Goal: Task Accomplishment & Management: Use online tool/utility

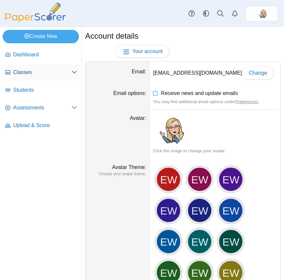
click at [34, 76] on link "Classes" at bounding box center [41, 73] width 77 height 16
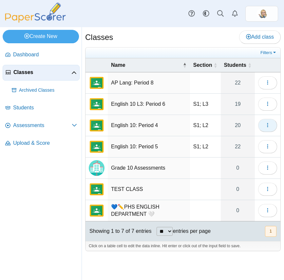
click at [263, 127] on button "button" at bounding box center [267, 125] width 19 height 13
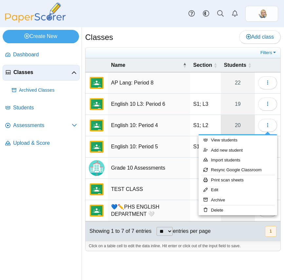
click at [242, 128] on link "20" at bounding box center [238, 125] width 34 height 21
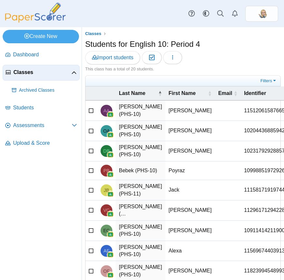
click at [27, 74] on span "Classes" at bounding box center [42, 72] width 58 height 7
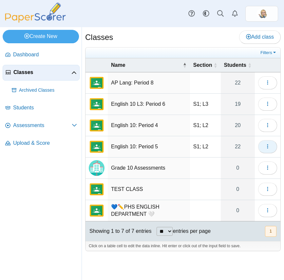
click at [267, 144] on use "button" at bounding box center [267, 146] width 1 height 4
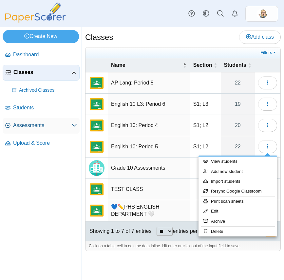
click at [38, 127] on span "Assessments" at bounding box center [42, 125] width 59 height 7
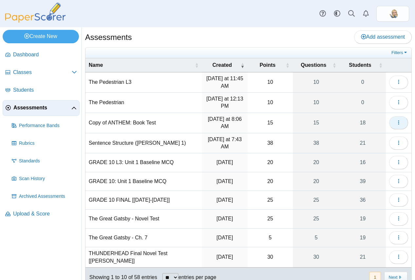
click at [284, 124] on icon "button" at bounding box center [398, 122] width 5 height 5
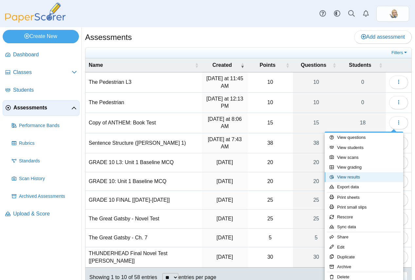
click at [284, 175] on link "View results" at bounding box center [364, 177] width 79 height 10
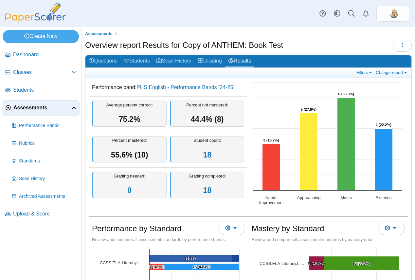
click at [138, 70] on ul at bounding box center [222, 73] width 266 height 6
click at [136, 62] on link "Students" at bounding box center [137, 61] width 32 height 12
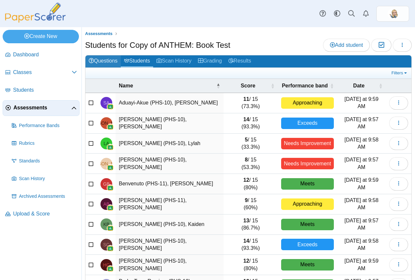
click at [99, 60] on link "Questions" at bounding box center [103, 61] width 35 height 12
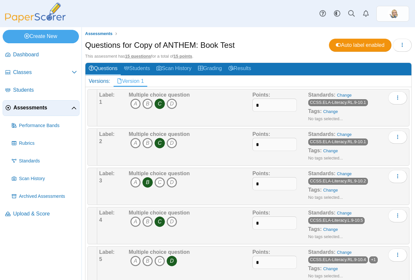
click at [45, 104] on span "Assessments" at bounding box center [42, 107] width 58 height 7
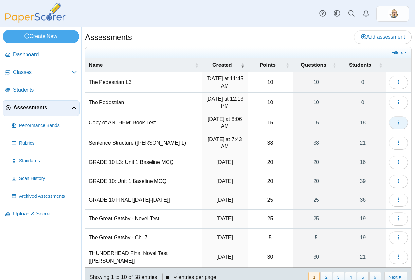
click at [390, 125] on button "button" at bounding box center [399, 122] width 19 height 13
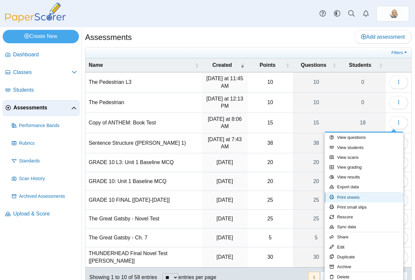
click at [360, 195] on link "Print sheets" at bounding box center [364, 198] width 79 height 10
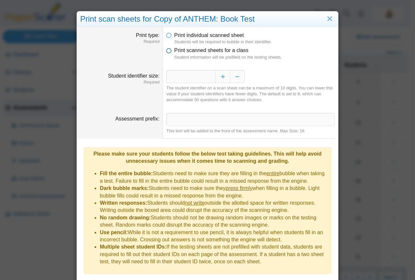
click at [169, 51] on icon at bounding box center [168, 49] width 5 height 5
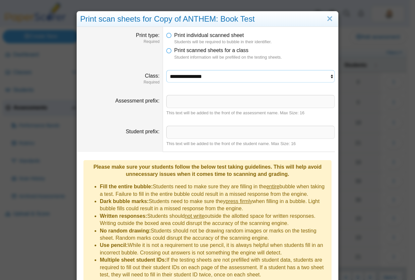
click at [200, 77] on select "**********" at bounding box center [250, 76] width 169 height 12
select select "**********"
click at [166, 70] on select "**********" at bounding box center [250, 76] width 169 height 12
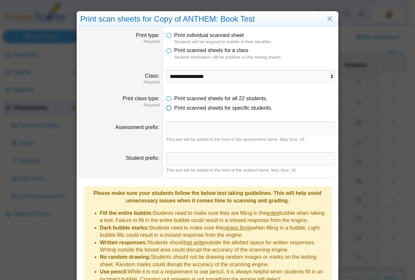
click at [166, 108] on icon at bounding box center [168, 107] width 5 height 5
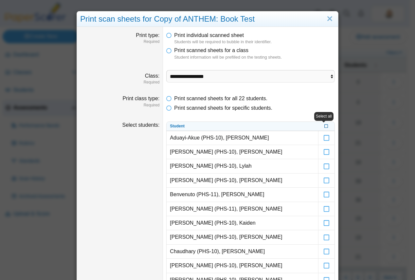
click at [325, 127] on icon at bounding box center [327, 126] width 4 height 4
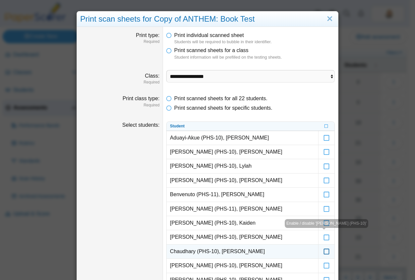
click at [326, 251] on icon at bounding box center [327, 249] width 7 height 6
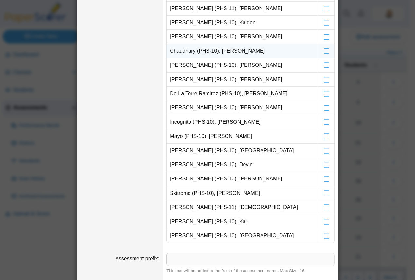
scroll to position [385, 0]
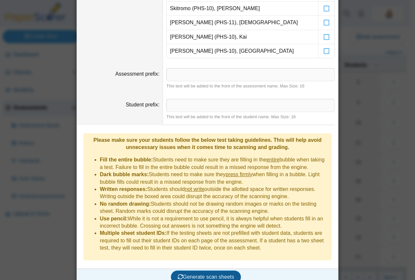
click at [225, 274] on span "Generate scan sheets" at bounding box center [206, 277] width 57 height 6
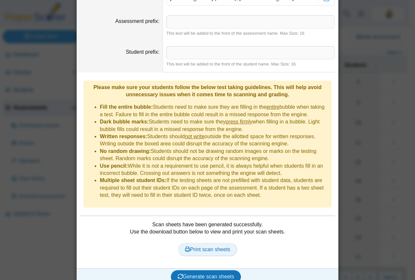
scroll to position [425, 0]
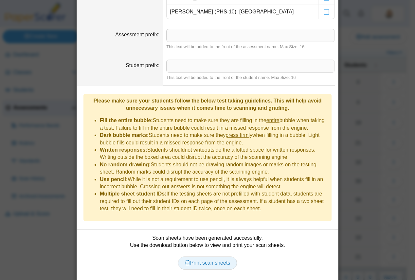
click at [212, 260] on span "Print scan sheets" at bounding box center [208, 263] width 46 height 6
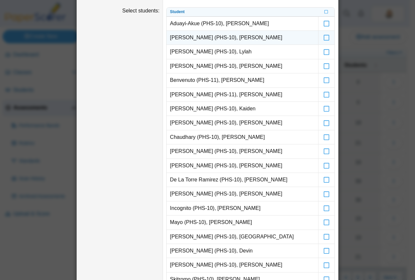
scroll to position [0, 0]
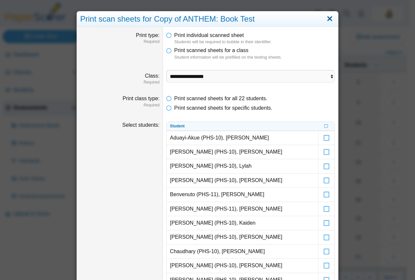
click at [331, 19] on link "Close" at bounding box center [330, 18] width 10 height 11
